Goal: Task Accomplishment & Management: Complete application form

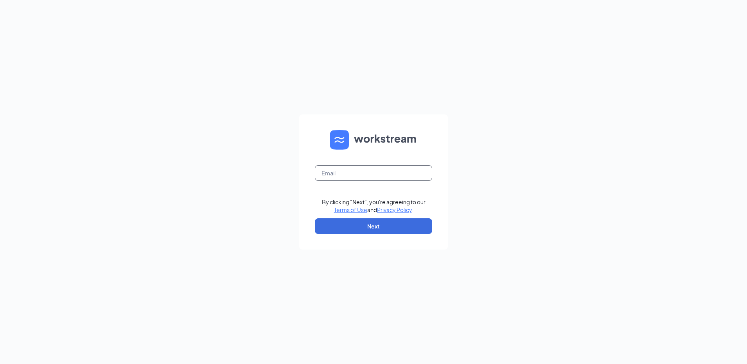
click at [380, 175] on input "text" at bounding box center [373, 173] width 117 height 16
type input "[EMAIL_ADDRESS][DOMAIN_NAME]"
click at [377, 225] on button "Next" at bounding box center [373, 226] width 117 height 16
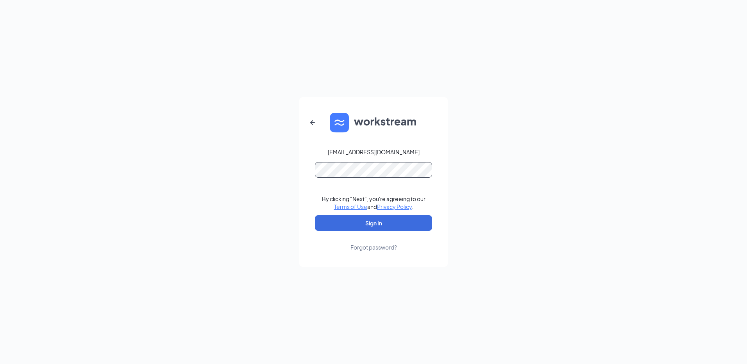
click at [315, 215] on button "Sign In" at bounding box center [373, 223] width 117 height 16
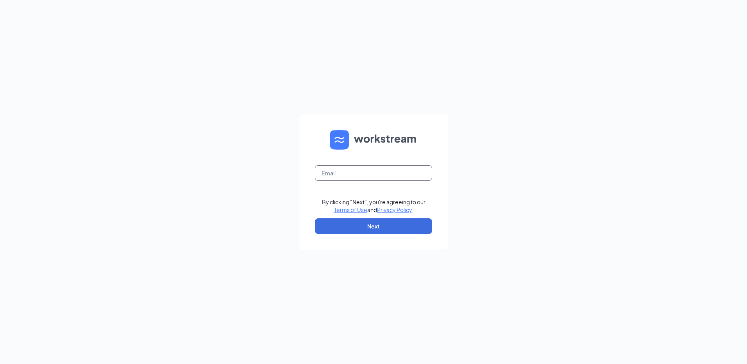
drag, startPoint x: 0, startPoint y: 0, endPoint x: 351, endPoint y: 171, distance: 390.4
click at [351, 171] on input "text" at bounding box center [373, 173] width 117 height 16
type input "[EMAIL_ADDRESS][DOMAIN_NAME]"
click at [366, 227] on button "Next" at bounding box center [373, 226] width 117 height 16
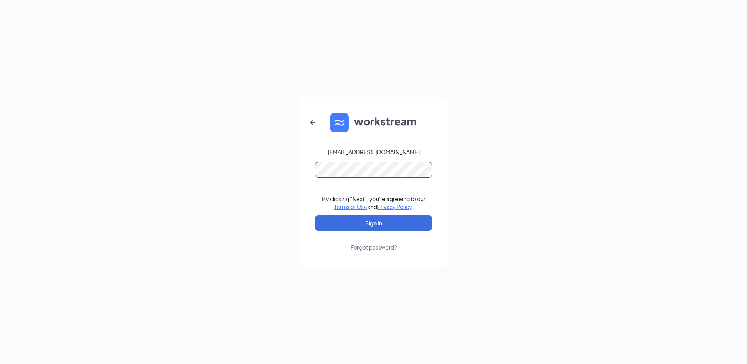
click at [315, 215] on button "Sign In" at bounding box center [373, 223] width 117 height 16
click at [359, 223] on button "Sign In" at bounding box center [373, 223] width 117 height 16
click at [369, 225] on button "Sign In" at bounding box center [373, 223] width 117 height 16
click at [369, 219] on button "Sign In" at bounding box center [373, 223] width 117 height 16
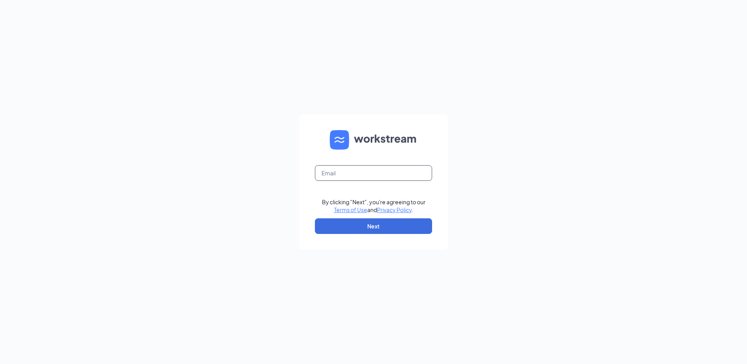
click at [360, 175] on input "text" at bounding box center [373, 173] width 117 height 16
type input "[EMAIL_ADDRESS][DOMAIN_NAME]"
click at [357, 223] on button "Next" at bounding box center [373, 226] width 117 height 16
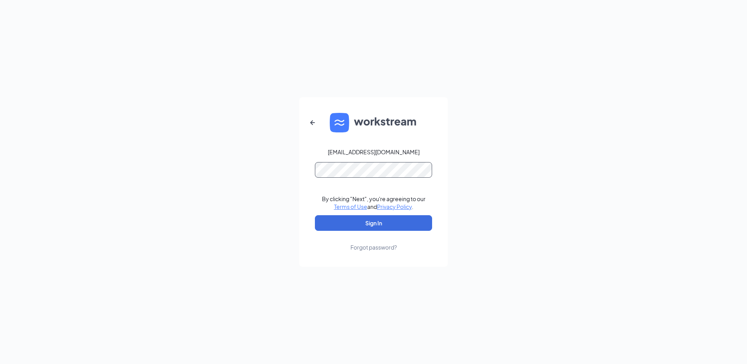
click at [315, 215] on button "Sign In" at bounding box center [373, 223] width 117 height 16
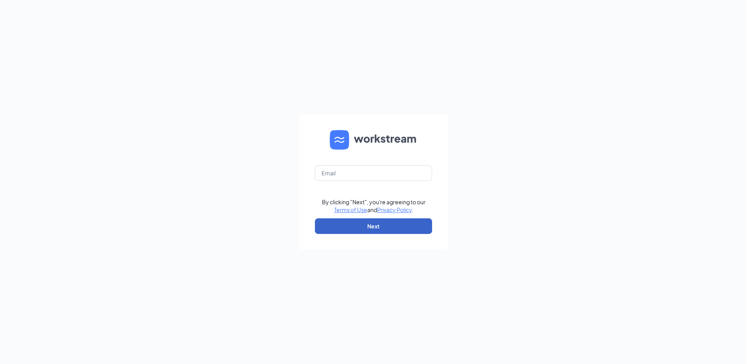
click at [355, 232] on button "Next" at bounding box center [373, 226] width 117 height 16
type input "[EMAIL_ADDRESS][DOMAIN_NAME]"
click at [355, 224] on button "Next" at bounding box center [373, 226] width 117 height 16
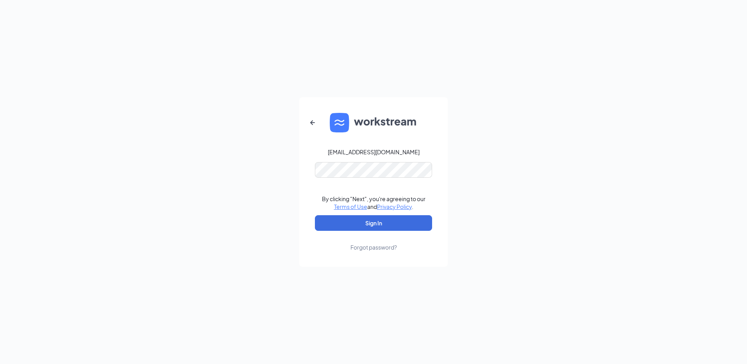
click at [314, 209] on form "rs038841@tacobell.com By clicking "Next", you're agreeing to our Terms of Use a…" at bounding box center [373, 181] width 148 height 169
click at [325, 226] on button "Sign In" at bounding box center [373, 223] width 117 height 16
